Goal: Task Accomplishment & Management: Use online tool/utility

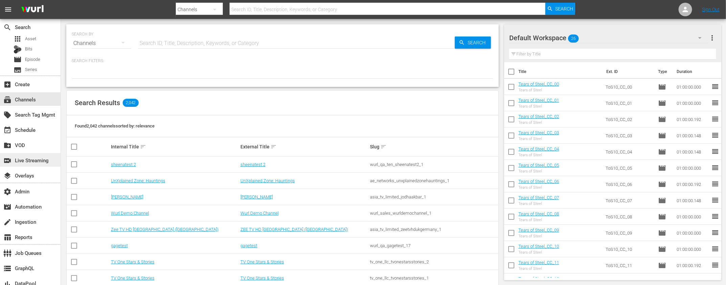
click at [28, 158] on div "switch_video Live Streaming" at bounding box center [19, 159] width 38 height 6
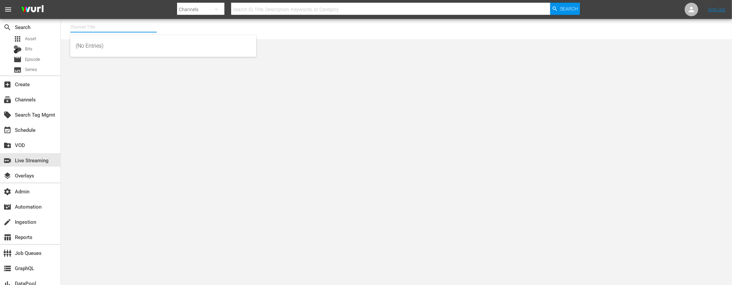
click at [120, 26] on input "text" at bounding box center [113, 27] width 87 height 16
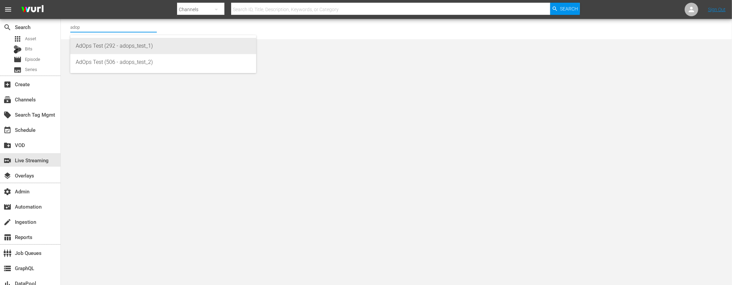
click at [125, 47] on div "AdOps Test (292 - adops_test_1)" at bounding box center [163, 46] width 175 height 16
type input "AdOps Test (292 - adops_test_1)"
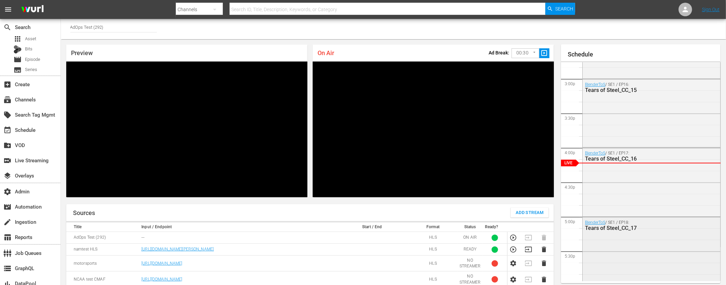
scroll to position [1019, 0]
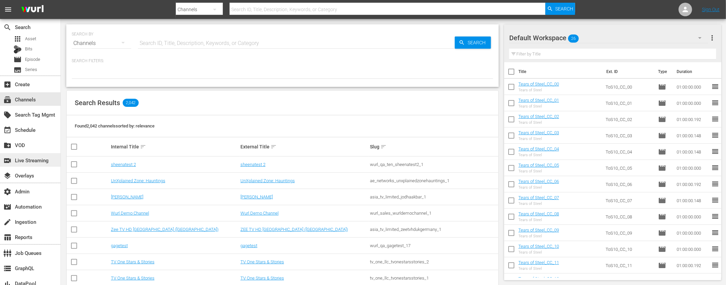
click at [30, 159] on div "switch_video Live Streaming" at bounding box center [19, 159] width 38 height 6
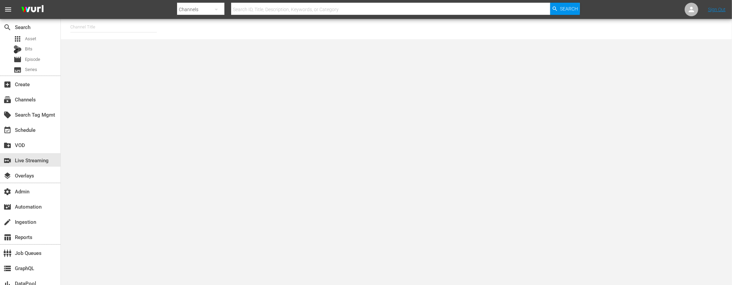
click at [116, 26] on input "text" at bounding box center [113, 27] width 87 height 16
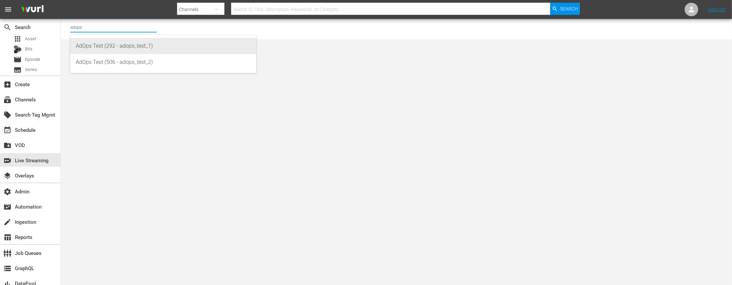
click at [122, 46] on div "AdOps Test (292 - adops_test_1)" at bounding box center [163, 46] width 175 height 16
type input "AdOps Test (292 - adops_test_1)"
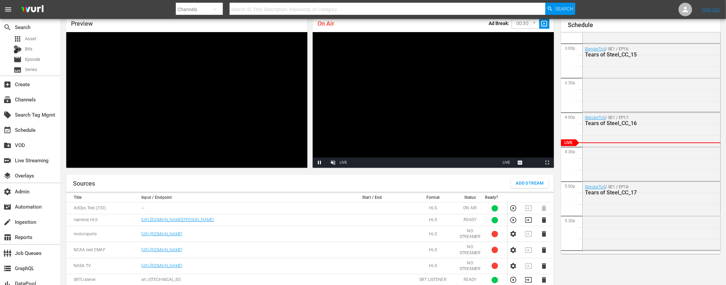
scroll to position [44, 0]
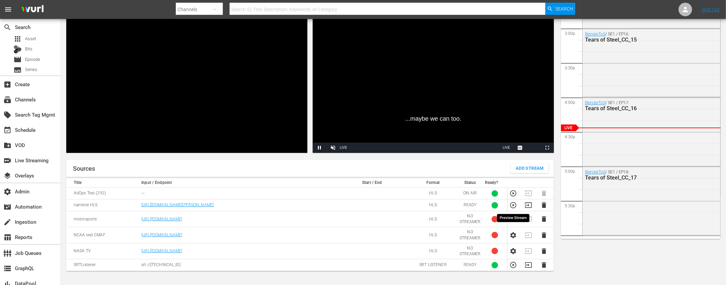
click at [516, 206] on icon "button" at bounding box center [513, 205] width 6 height 6
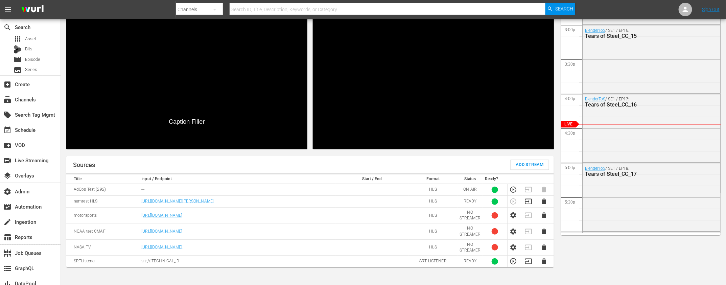
scroll to position [0, 0]
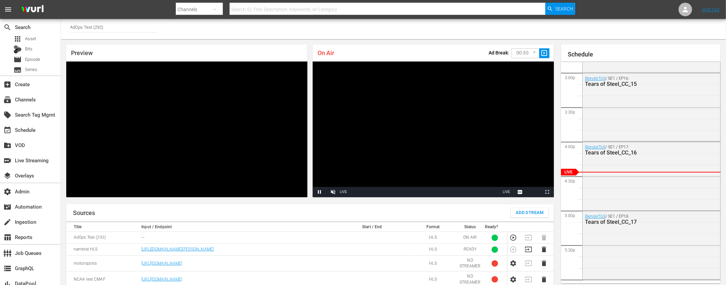
click at [544, 52] on span "slideshow_sharp" at bounding box center [545, 53] width 8 height 8
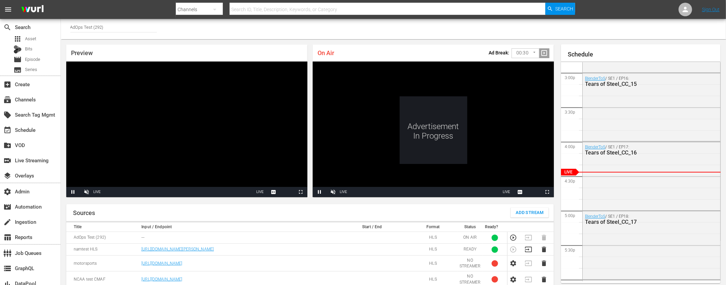
scroll to position [16, 0]
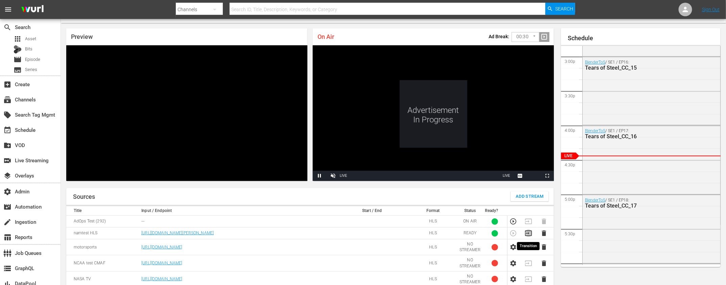
click at [529, 233] on icon "button" at bounding box center [528, 233] width 7 height 5
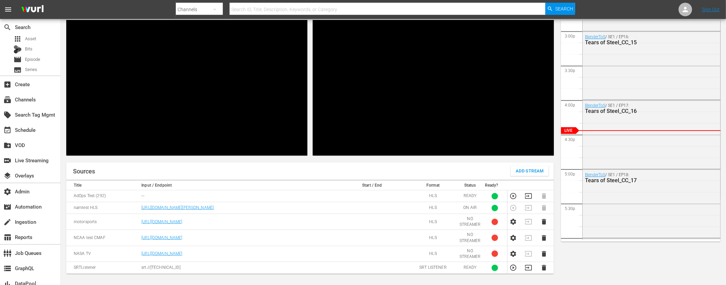
scroll to position [68, 0]
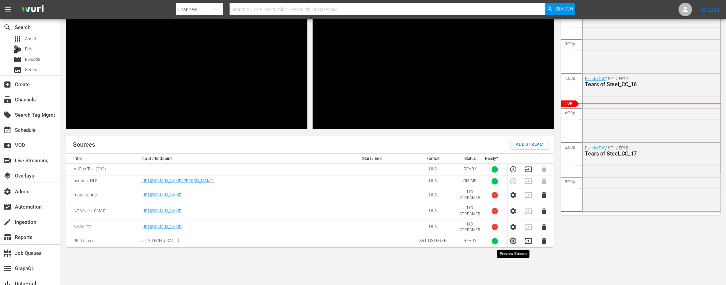
click at [514, 242] on icon "button" at bounding box center [513, 240] width 7 height 7
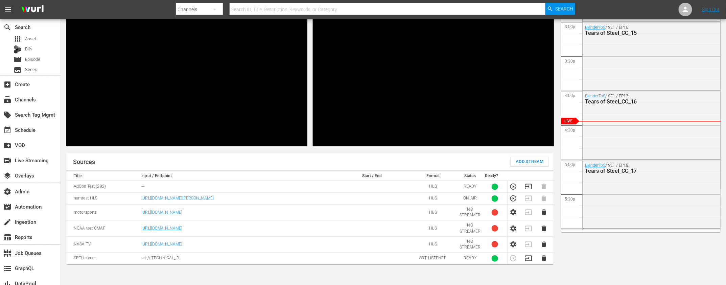
scroll to position [82, 0]
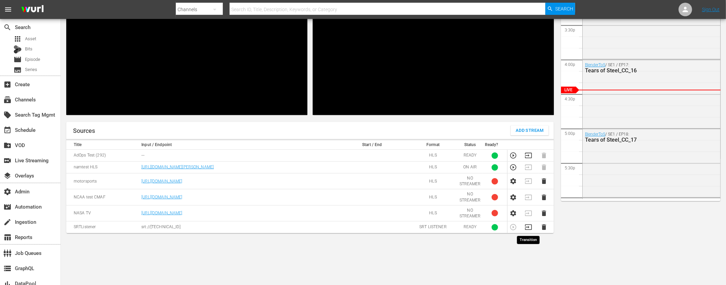
click at [529, 227] on icon "button" at bounding box center [528, 227] width 7 height 5
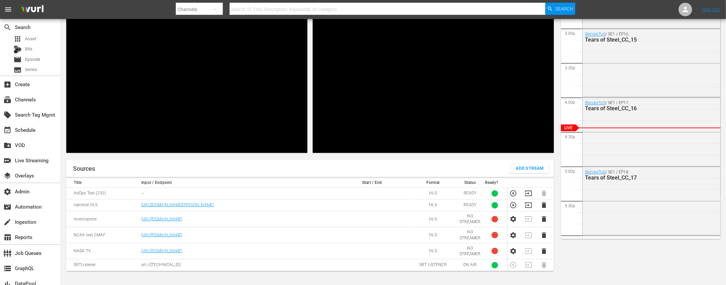
scroll to position [65, 0]
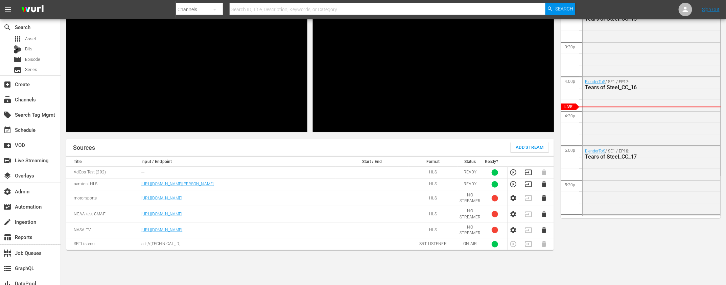
click at [365, 245] on td at bounding box center [371, 244] width 73 height 12
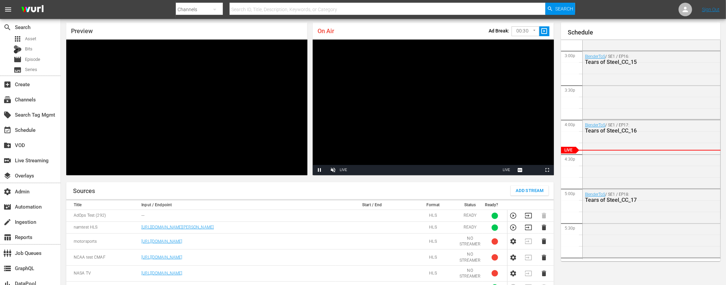
scroll to position [70, 0]
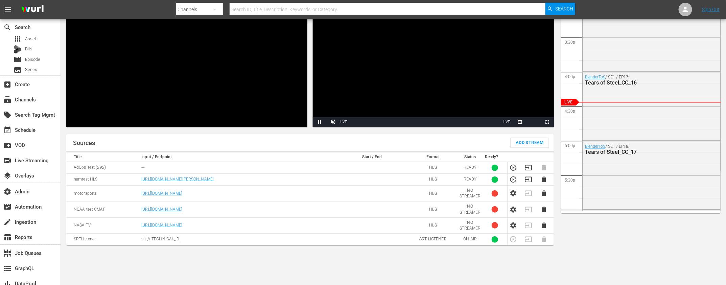
click at [528, 239] on td at bounding box center [531, 240] width 16 height 12
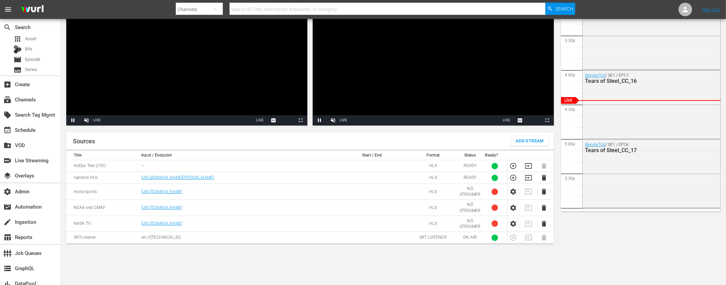
scroll to position [82, 0]
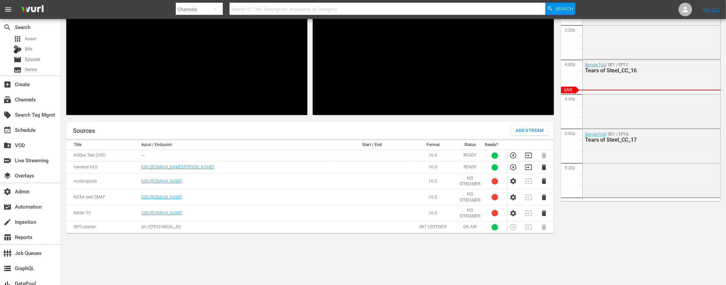
drag, startPoint x: 133, startPoint y: 228, endPoint x: 247, endPoint y: 228, distance: 114.3
click at [247, 228] on tr "SRTListener srt://52.45.210.20:26237 SRT LISTENER ON AIR 1" at bounding box center [310, 227] width 488 height 12
click at [247, 228] on p "srt://52.45.210.20:26237" at bounding box center [237, 227] width 192 height 6
click at [528, 154] on icon "button" at bounding box center [528, 155] width 7 height 7
drag, startPoint x: 162, startPoint y: 228, endPoint x: 436, endPoint y: 231, distance: 274.2
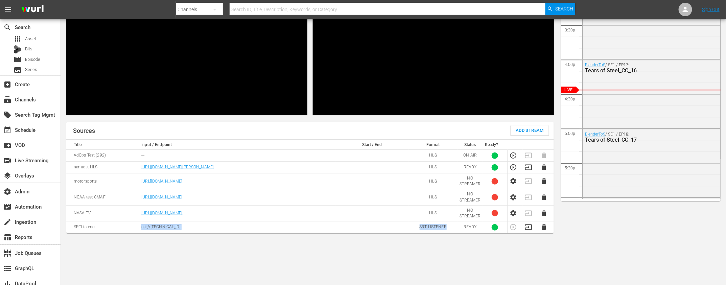
click at [455, 232] on tr "SRTListener srt://52.45.210.20:26237 SRT LISTENER READY 1" at bounding box center [310, 227] width 488 height 12
click at [428, 231] on td "SRT LISTENER" at bounding box center [433, 227] width 49 height 12
click at [529, 228] on icon "button" at bounding box center [528, 227] width 7 height 5
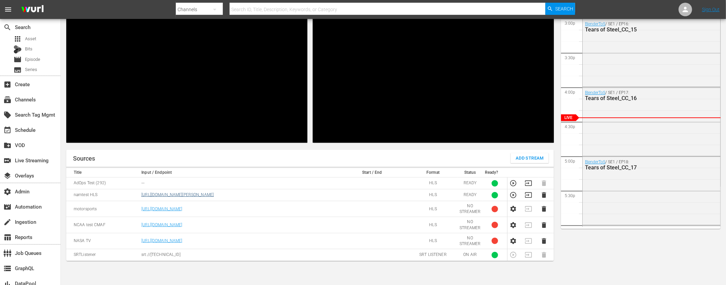
scroll to position [0, 0]
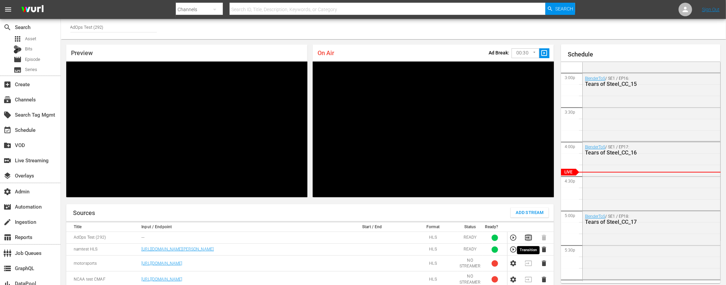
click at [530, 238] on icon "button" at bounding box center [528, 237] width 7 height 7
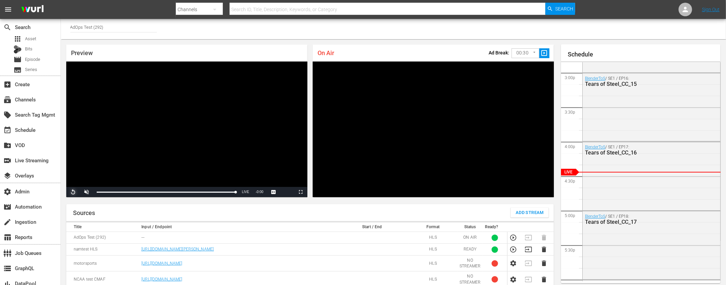
click at [73, 192] on span "Video Player" at bounding box center [73, 192] width 0 height 0
click at [314, 217] on div "Sources Add Stream" at bounding box center [310, 212] width 488 height 17
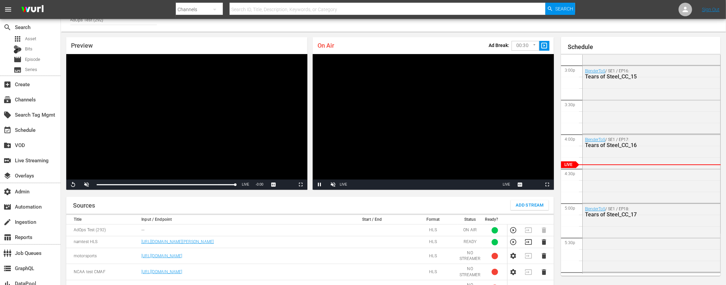
scroll to position [18, 0]
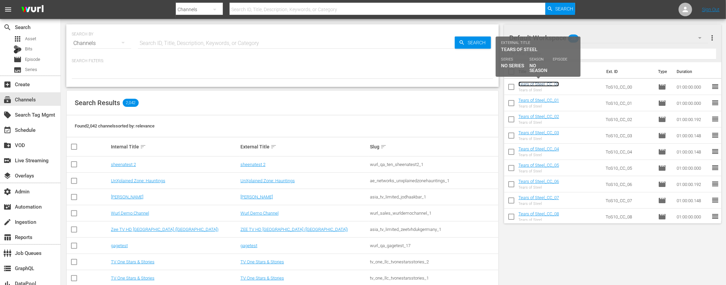
click at [543, 85] on link "Tears of Steel_CC_00" at bounding box center [538, 83] width 41 height 5
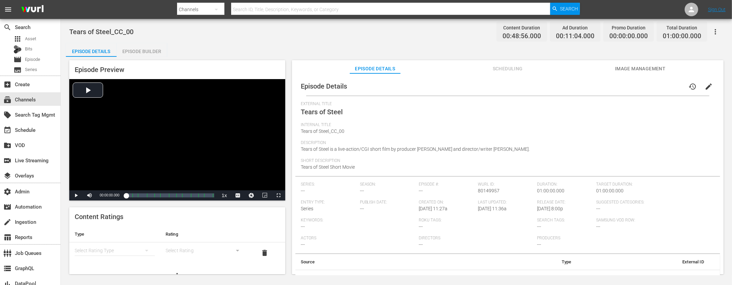
click at [138, 48] on div "Episode Builder" at bounding box center [142, 51] width 51 height 16
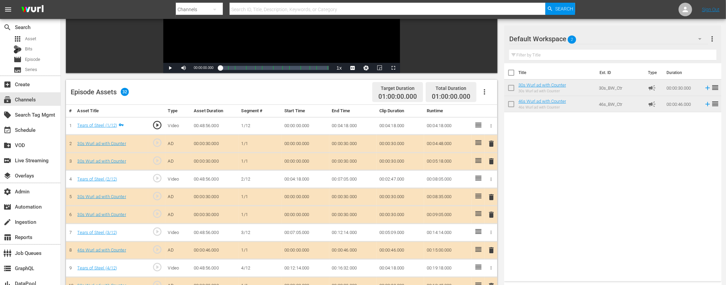
scroll to position [109, 0]
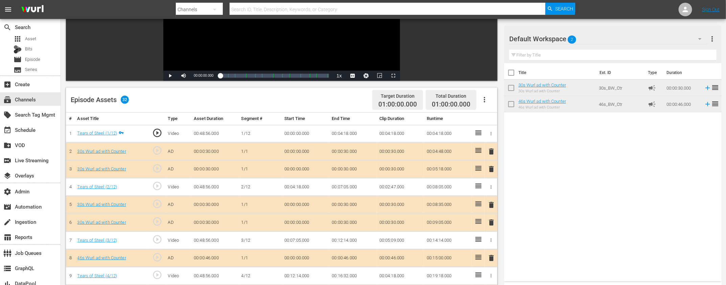
click at [271, 131] on td "1/12" at bounding box center [260, 134] width 43 height 18
click at [384, 131] on td "00:04:18.000" at bounding box center [400, 134] width 47 height 18
click at [93, 132] on link "Tears of Steel (1/12)" at bounding box center [97, 133] width 40 height 5
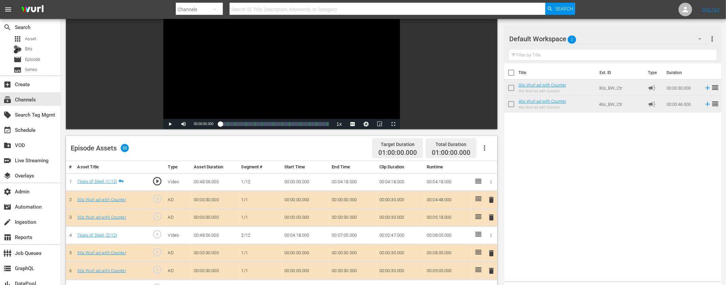
scroll to position [67, 0]
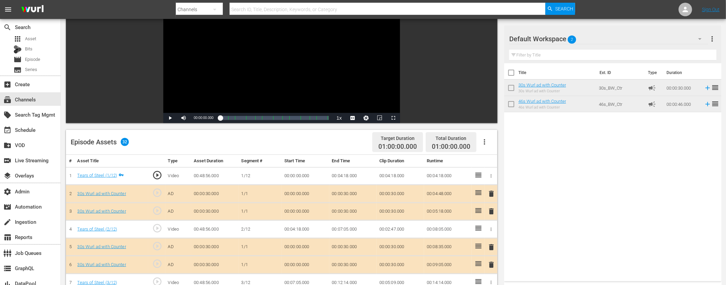
click at [342, 176] on td "00:04:18.000" at bounding box center [352, 176] width 47 height 18
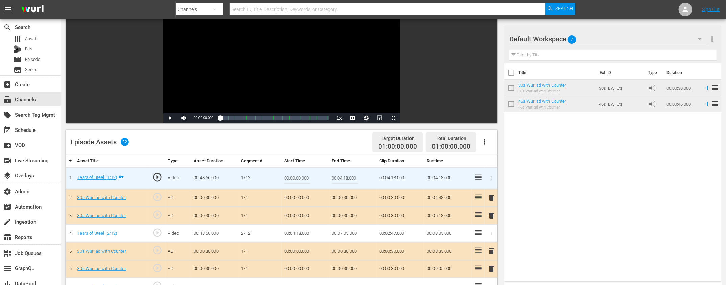
click at [297, 228] on td "00:04:18.000" at bounding box center [305, 234] width 47 height 18
click at [295, 228] on td "00:04:18.000" at bounding box center [305, 234] width 47 height 18
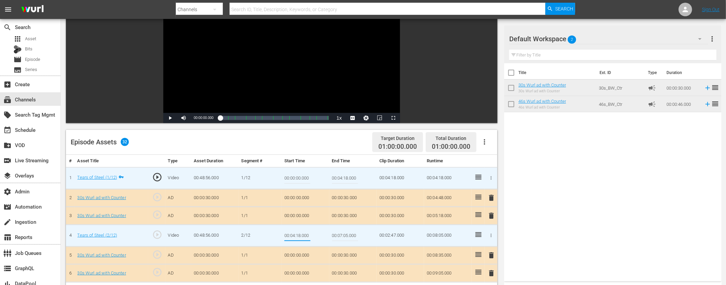
click at [294, 228] on input "00:04:18.000" at bounding box center [297, 236] width 26 height 16
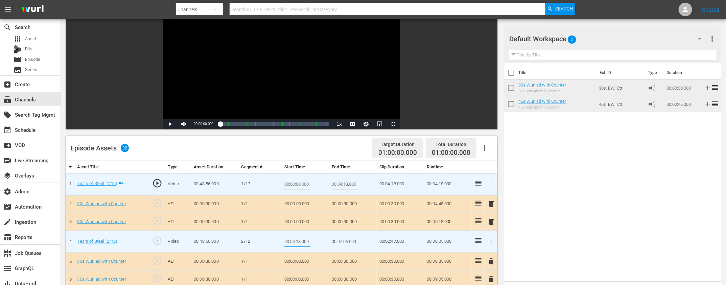
scroll to position [70, 0]
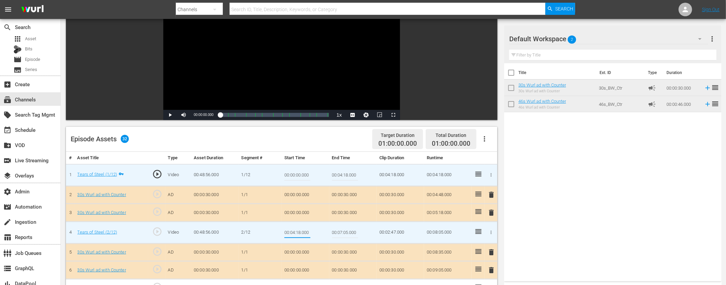
click at [292, 228] on input "00:04:18.000" at bounding box center [297, 233] width 26 height 16
click at [304, 139] on div "Episode Assets 32 Target Duration 01:00:00.000 Total Duration 01:00:00.000" at bounding box center [281, 139] width 431 height 25
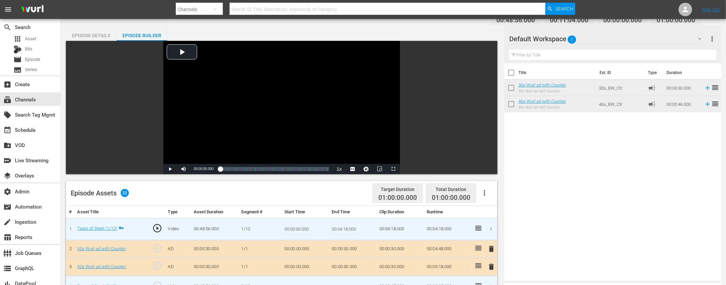
scroll to position [0, 0]
